Goal: Check status: Check status

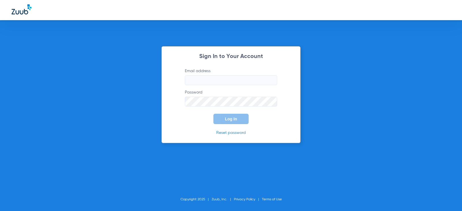
click at [225, 81] on input "Email address" at bounding box center [231, 80] width 92 height 10
type input "[EMAIL_ADDRESS][DOMAIN_NAME]"
click at [213, 114] on button "Log In" at bounding box center [230, 119] width 35 height 10
click at [119, 86] on div "Sign In to Your Account Email address [EMAIL_ADDRESS][DOMAIN_NAME] Password Log…" at bounding box center [231, 105] width 462 height 211
click at [213, 114] on button "Log In" at bounding box center [230, 119] width 35 height 10
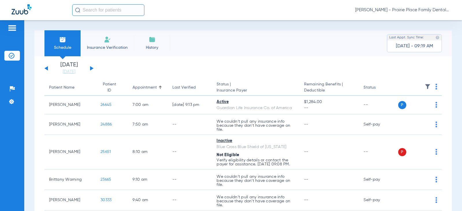
click at [91, 68] on button at bounding box center [91, 68] width 3 height 4
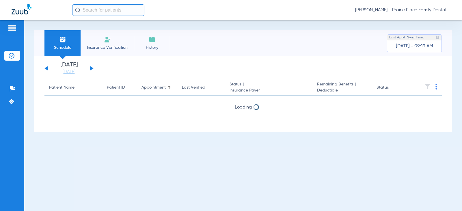
click at [91, 68] on button at bounding box center [91, 68] width 3 height 4
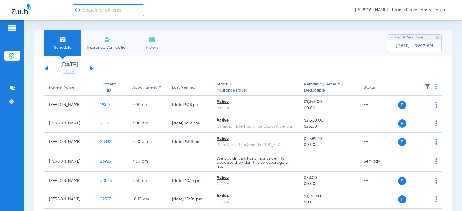
click at [91, 68] on button at bounding box center [91, 68] width 3 height 4
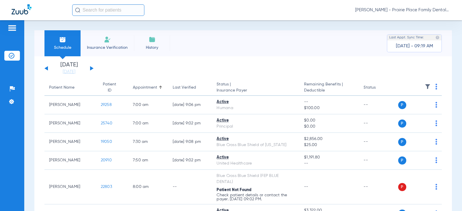
click at [48, 68] on div "[DATE] [DATE] [DATE] [DATE] [DATE] [DATE] [DATE] [DATE] [DATE] [DATE] [DATE] [D…" at bounding box center [68, 68] width 49 height 13
click at [47, 68] on button at bounding box center [45, 68] width 3 height 4
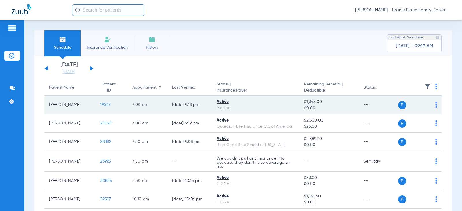
click at [101, 107] on span "19547" at bounding box center [105, 105] width 10 height 4
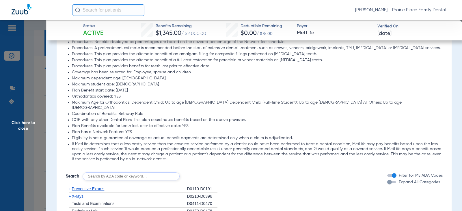
scroll to position [548, 0]
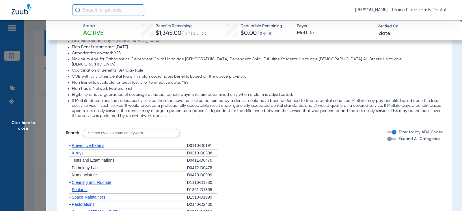
click at [389, 136] on div "Expand All Categories" at bounding box center [413, 139] width 53 height 6
click at [387, 136] on div "button" at bounding box center [389, 138] width 5 height 5
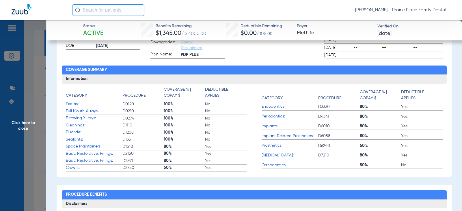
scroll to position [0, 0]
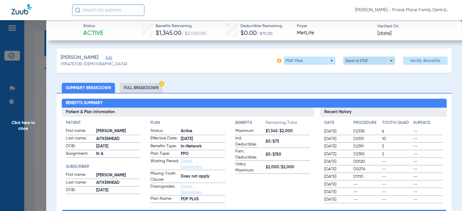
click at [388, 60] on span at bounding box center [369, 61] width 52 height 8
click at [372, 74] on span "Save to PDF" at bounding box center [366, 72] width 23 height 4
click at [21, 122] on span "Click here to close" at bounding box center [23, 125] width 46 height 211
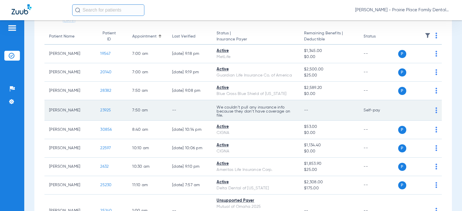
scroll to position [58, 0]
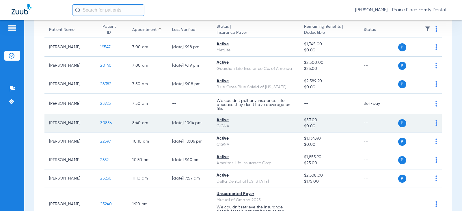
click at [105, 121] on span "30856" at bounding box center [106, 123] width 12 height 4
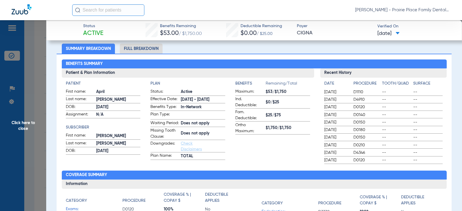
scroll to position [29, 0]
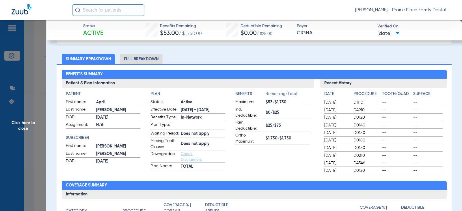
click at [19, 126] on span "Click here to close" at bounding box center [23, 125] width 46 height 211
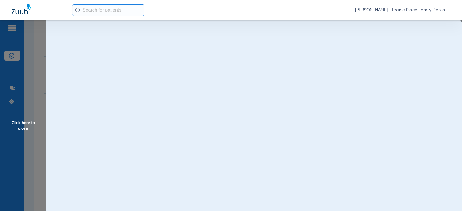
scroll to position [0, 0]
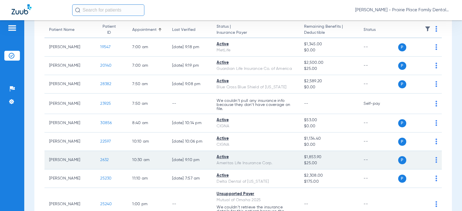
drag, startPoint x: 101, startPoint y: 160, endPoint x: 101, endPoint y: 163, distance: 2.9
click at [101, 162] on td "2632" at bounding box center [111, 160] width 32 height 18
click at [100, 160] on span "2632" at bounding box center [104, 160] width 8 height 4
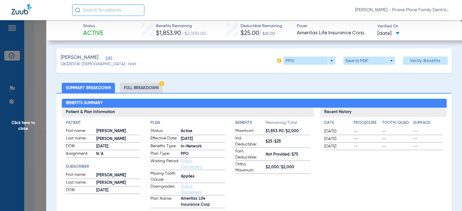
click at [152, 89] on li "Full Breakdown" at bounding box center [141, 88] width 43 height 10
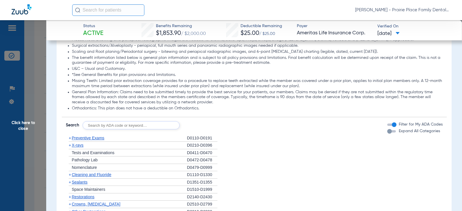
scroll to position [490, 0]
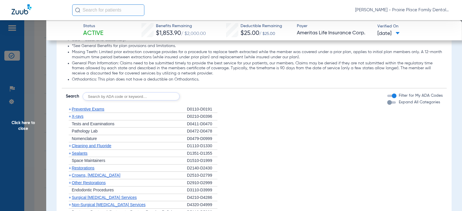
click at [387, 103] on div "button" at bounding box center [391, 102] width 9 height 2
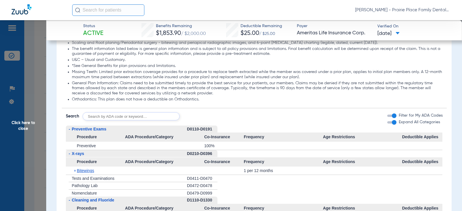
scroll to position [462, 0]
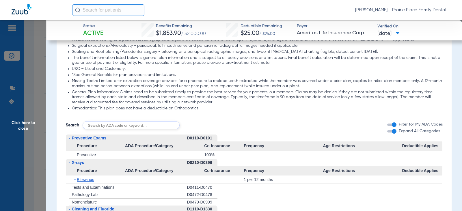
click at [123, 128] on input "text" at bounding box center [130, 125] width 97 height 8
click at [23, 125] on span "Click here to close" at bounding box center [23, 125] width 46 height 211
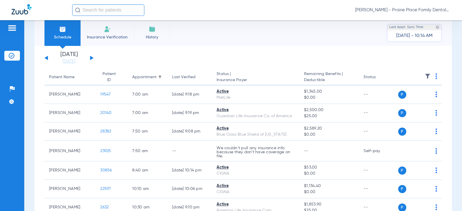
scroll to position [0, 0]
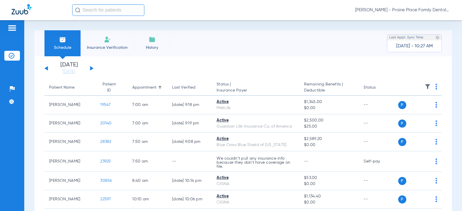
click at [92, 67] on div "[DATE] [DATE] [DATE] [DATE] [DATE] [DATE] [DATE] [DATE] [DATE] [DATE] [DATE] [D…" at bounding box center [68, 68] width 49 height 13
click at [92, 70] on div "[DATE] [DATE] [DATE] [DATE] [DATE] [DATE] [DATE] [DATE] [DATE] [DATE] [DATE] [D…" at bounding box center [68, 68] width 49 height 13
click at [21, 82] on div "Patients Insurance Verification Setup Help Center Settings" at bounding box center [12, 125] width 24 height 211
click at [12, 55] on img at bounding box center [12, 56] width 6 height 6
click at [92, 69] on button at bounding box center [91, 68] width 3 height 4
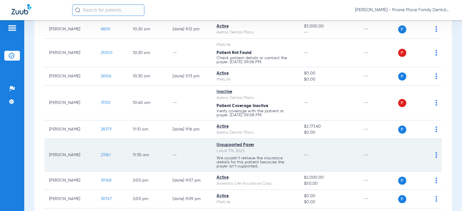
scroll to position [288, 0]
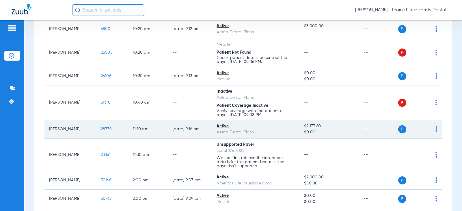
click at [101, 127] on span "28379" at bounding box center [106, 129] width 11 height 4
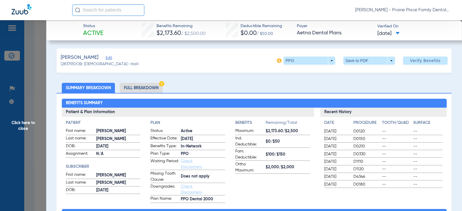
click at [147, 86] on li "Full Breakdown" at bounding box center [141, 88] width 43 height 10
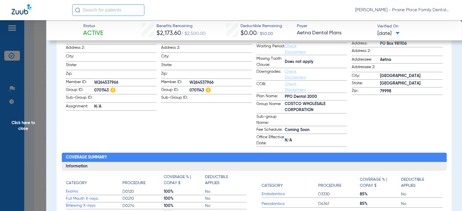
scroll to position [144, 0]
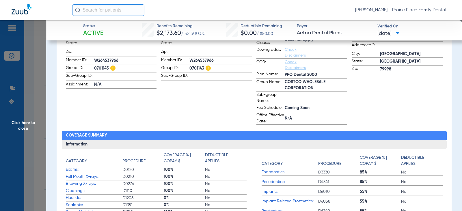
click at [22, 125] on span "Click here to close" at bounding box center [23, 125] width 46 height 211
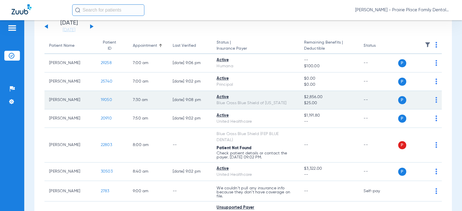
scroll to position [13, 0]
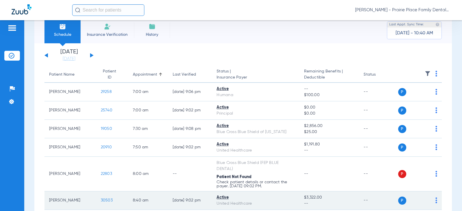
click at [102, 201] on span "30503" at bounding box center [107, 200] width 12 height 4
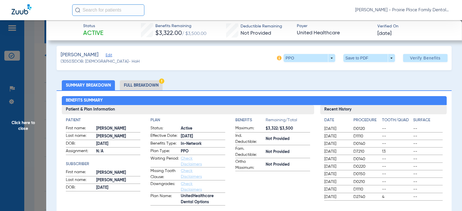
scroll to position [0, 0]
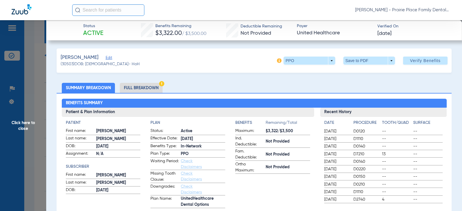
click at [137, 87] on li "Full Breakdown" at bounding box center [141, 88] width 43 height 10
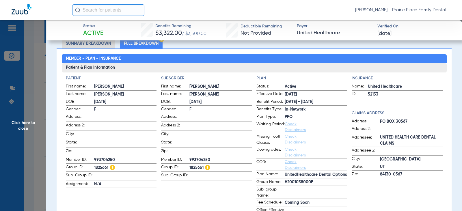
scroll to position [58, 0]
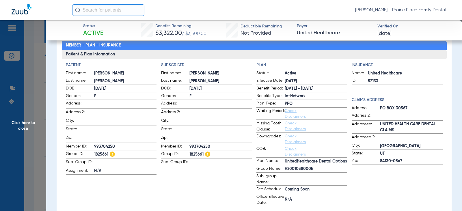
click at [15, 122] on span "Click here to close" at bounding box center [23, 125] width 46 height 211
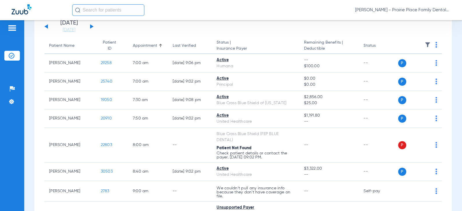
scroll to position [0, 0]
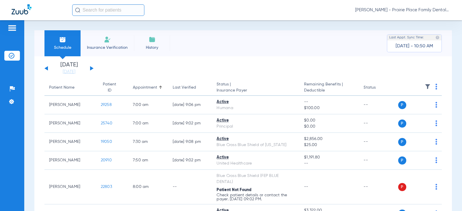
click at [48, 67] on div "[DATE] [DATE] [DATE] [DATE] [DATE] [DATE] [DATE] [DATE] [DATE] [DATE] [DATE] [D…" at bounding box center [68, 68] width 49 height 13
click at [48, 68] on div "[DATE] [DATE] [DATE] [DATE] [DATE] [DATE] [DATE] [DATE] [DATE] [DATE] [DATE] [D…" at bounding box center [68, 68] width 49 height 13
click at [46, 71] on div "[DATE] [DATE] [DATE] [DATE] [DATE] [DATE] [DATE] [DATE] [DATE] [DATE] [DATE] [D…" at bounding box center [68, 68] width 49 height 13
click at [48, 69] on button at bounding box center [45, 68] width 3 height 4
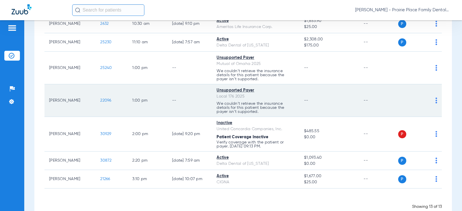
scroll to position [179, 0]
